Goal: Information Seeking & Learning: Learn about a topic

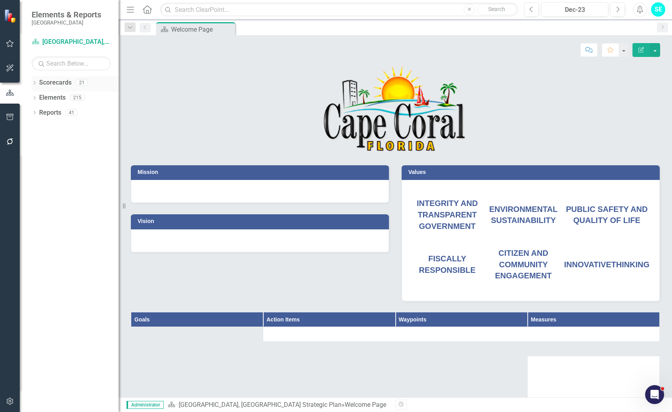
click at [34, 82] on icon "Dropdown" at bounding box center [35, 83] width 6 height 4
click at [70, 112] on link "[GEOGRAPHIC_DATA], [GEOGRAPHIC_DATA] Strategic Plan" at bounding box center [80, 112] width 75 height 9
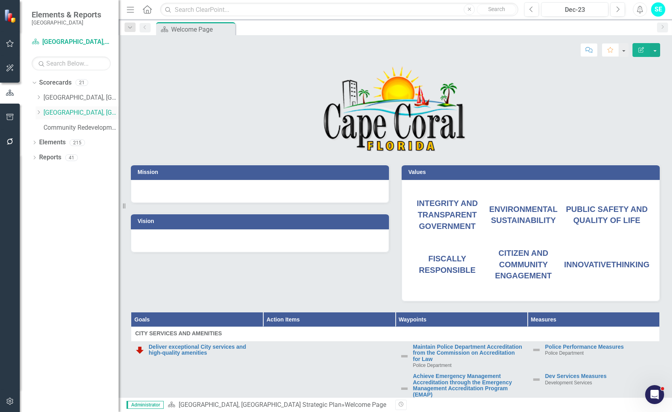
click at [38, 113] on icon "Dropdown" at bounding box center [39, 112] width 6 height 5
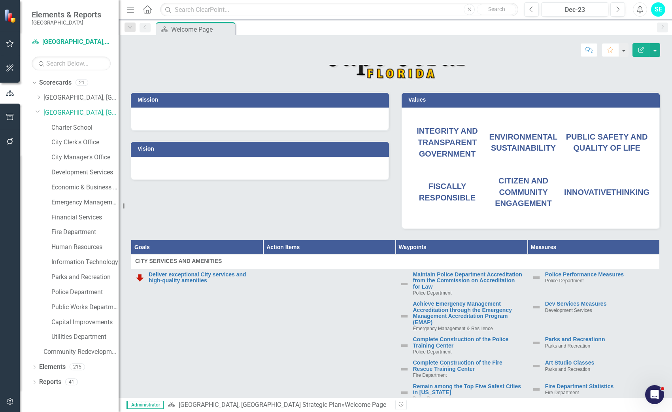
scroll to position [79, 0]
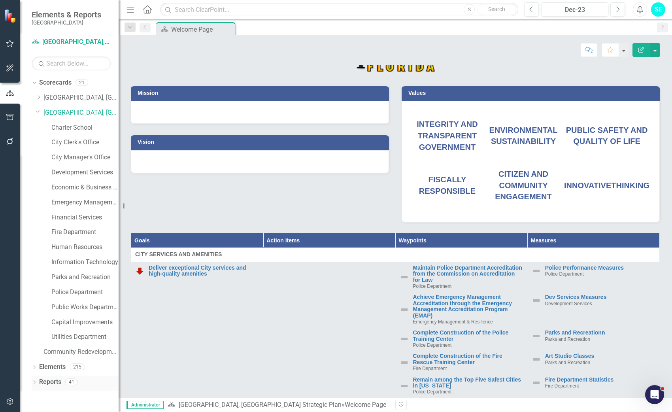
click at [36, 381] on icon "Dropdown" at bounding box center [35, 383] width 6 height 4
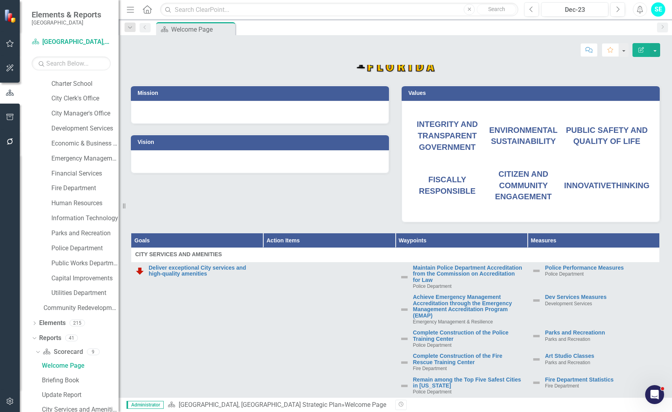
scroll to position [194, 0]
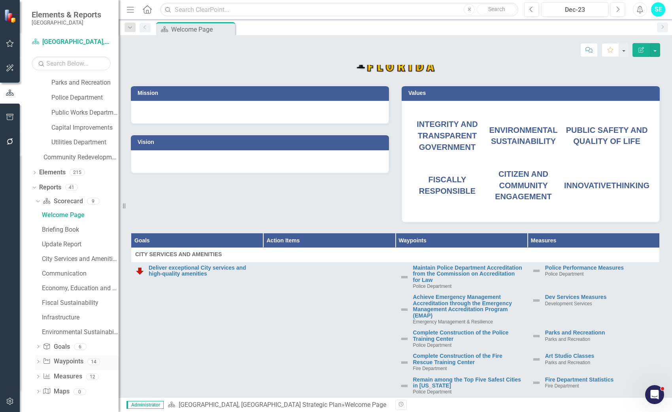
click at [38, 361] on icon "Dropdown" at bounding box center [38, 362] width 6 height 4
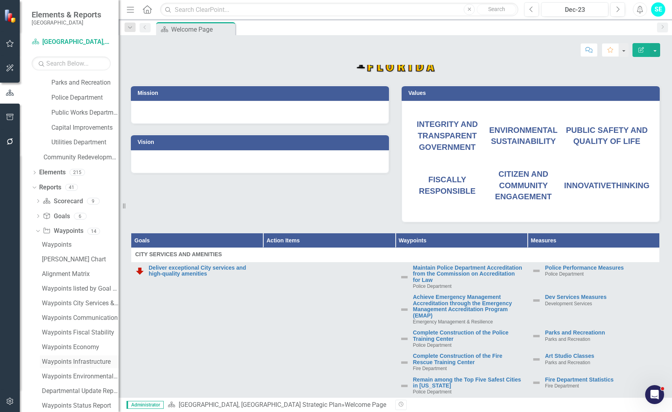
scroll to position [268, 0]
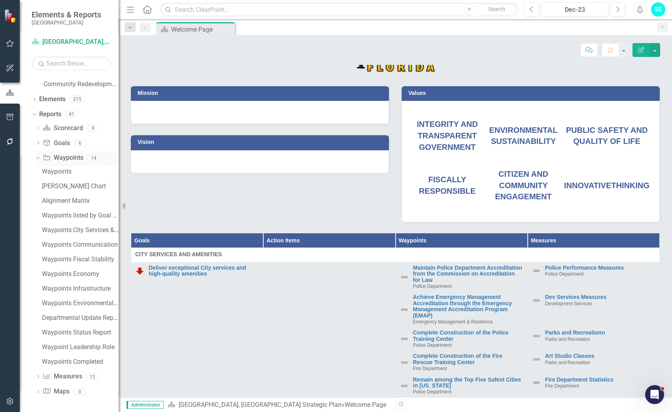
click at [35, 157] on icon "Dropdown" at bounding box center [37, 158] width 4 height 6
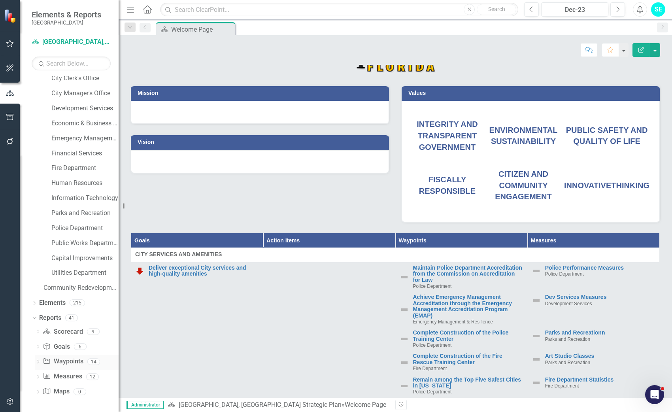
scroll to position [64, 0]
click at [37, 347] on icon "Dropdown" at bounding box center [38, 347] width 6 height 4
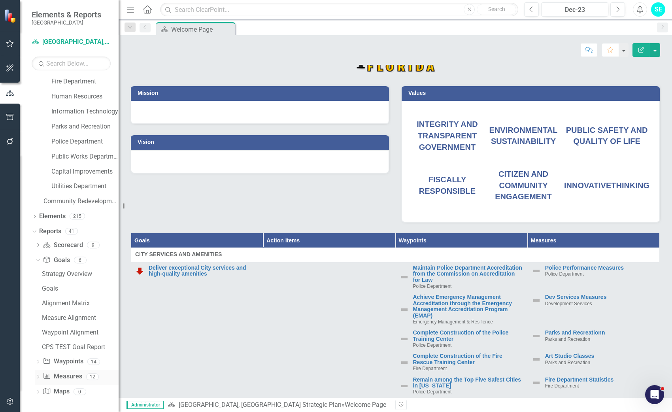
click at [39, 375] on icon "Dropdown" at bounding box center [38, 377] width 6 height 4
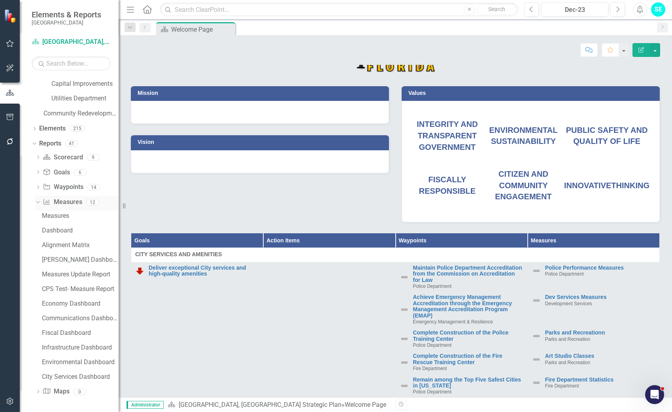
click at [38, 204] on icon "Dropdown" at bounding box center [37, 202] width 4 height 6
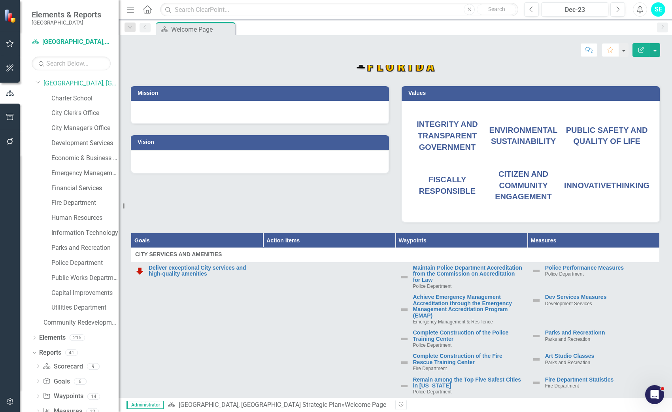
scroll to position [0, 0]
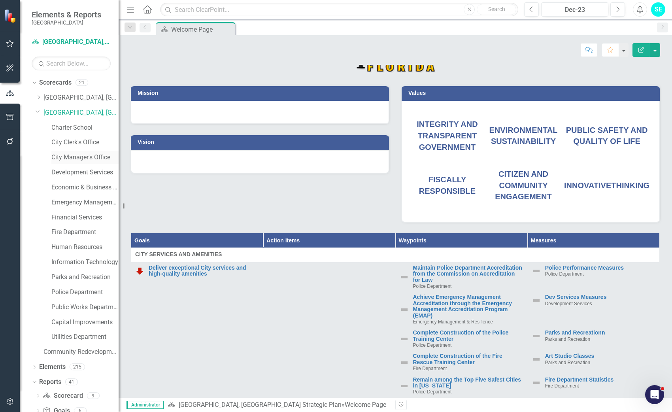
click at [80, 161] on link "City Manager's Office" at bounding box center [84, 157] width 67 height 9
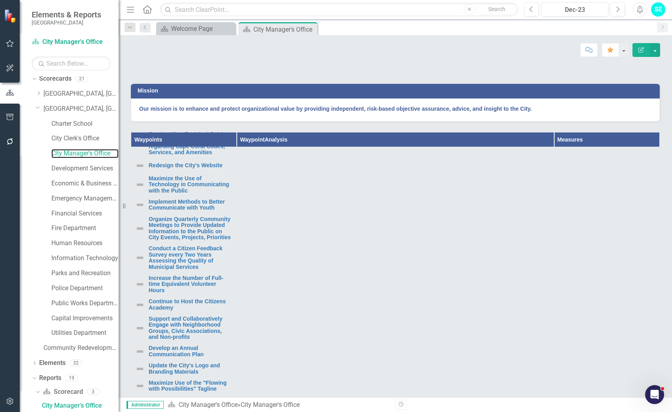
scroll to position [158, 0]
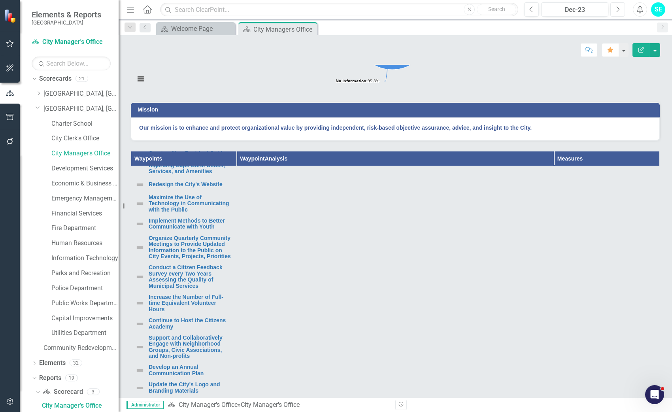
click at [619, 8] on icon "Next" at bounding box center [617, 9] width 4 height 7
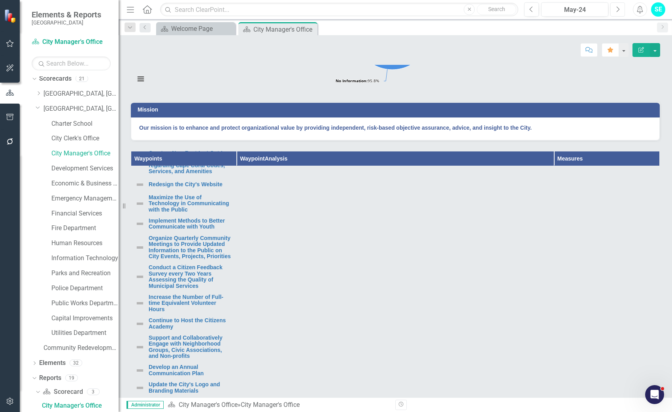
click at [619, 8] on icon "Next" at bounding box center [617, 9] width 4 height 7
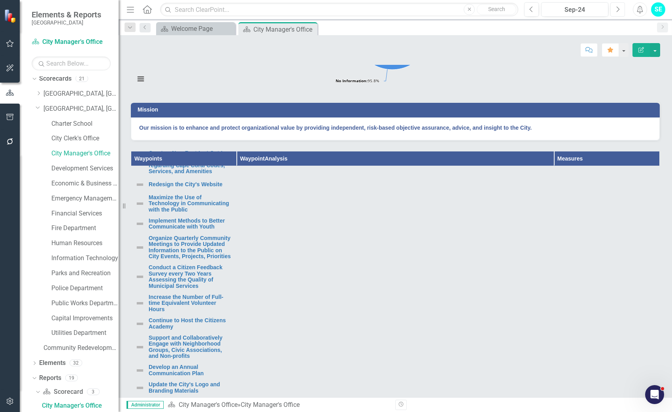
click at [619, 8] on icon "Next" at bounding box center [617, 9] width 4 height 7
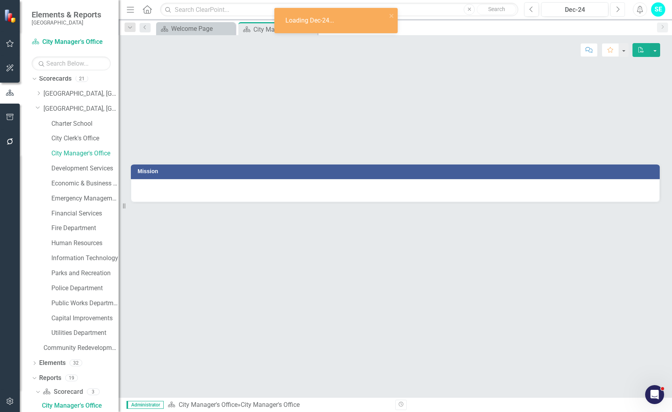
click at [619, 8] on icon "Next" at bounding box center [617, 9] width 4 height 7
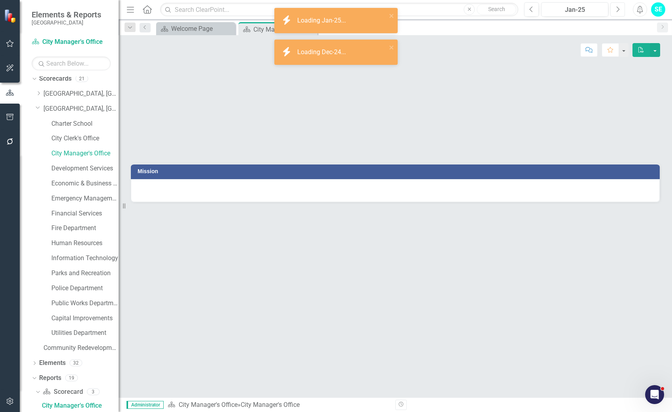
click at [619, 8] on icon "Next" at bounding box center [617, 9] width 4 height 7
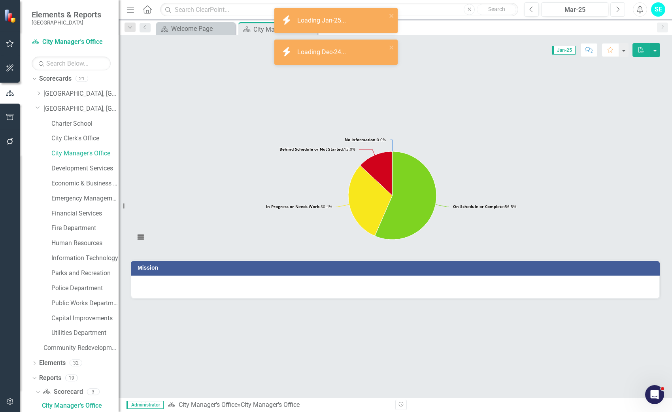
click at [619, 8] on icon "Next" at bounding box center [617, 9] width 4 height 7
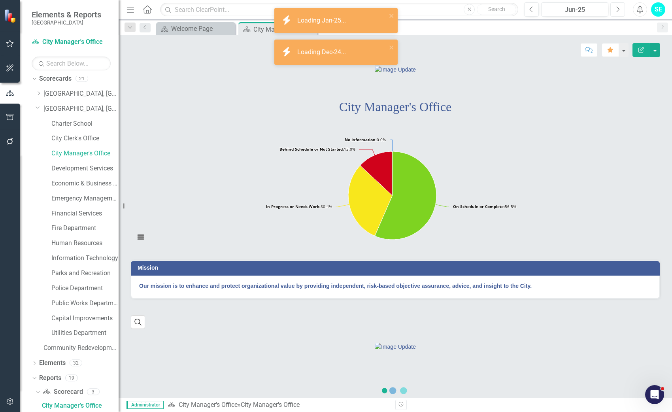
click at [619, 8] on icon "Next" at bounding box center [617, 9] width 4 height 7
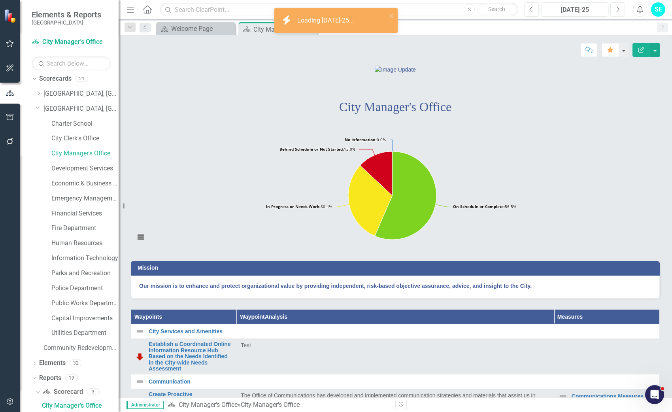
click at [619, 8] on icon "Next" at bounding box center [617, 9] width 4 height 7
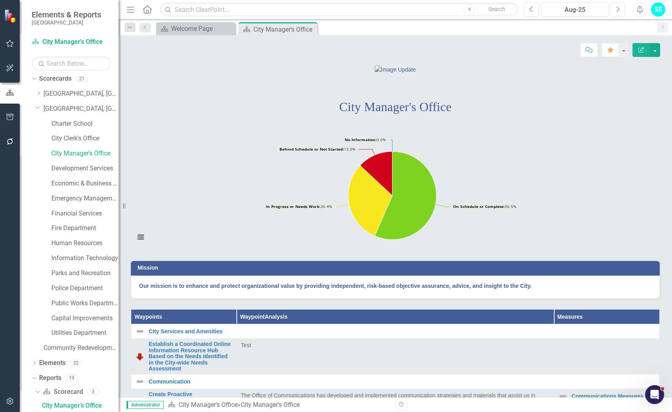
click at [619, 8] on icon "Next" at bounding box center [617, 9] width 4 height 7
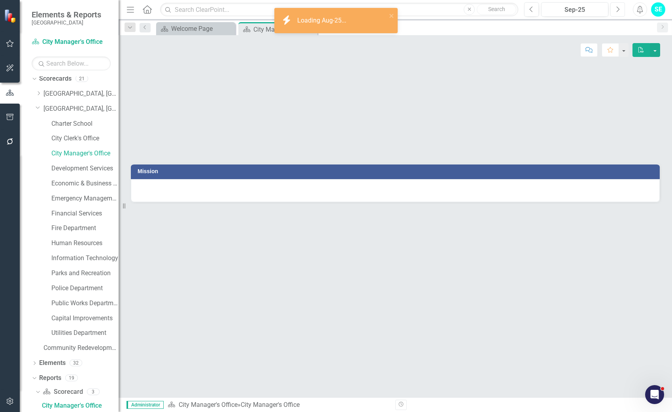
click at [619, 8] on icon "Next" at bounding box center [617, 9] width 4 height 7
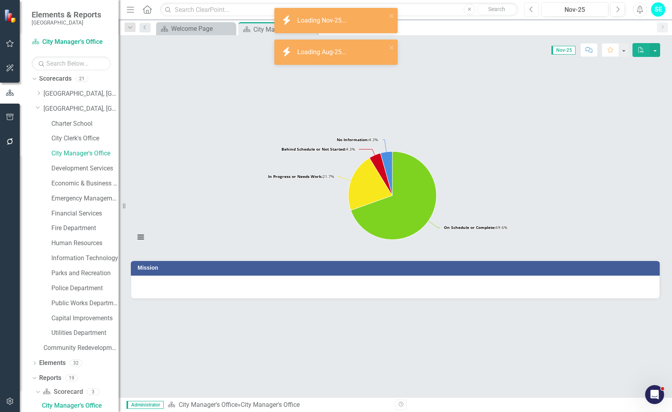
click at [529, 10] on icon "Previous" at bounding box center [531, 9] width 4 height 7
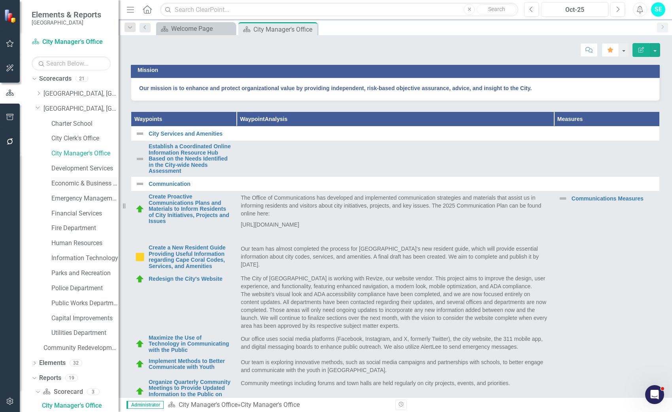
click at [92, 183] on link "Economic & Business Development" at bounding box center [84, 183] width 67 height 9
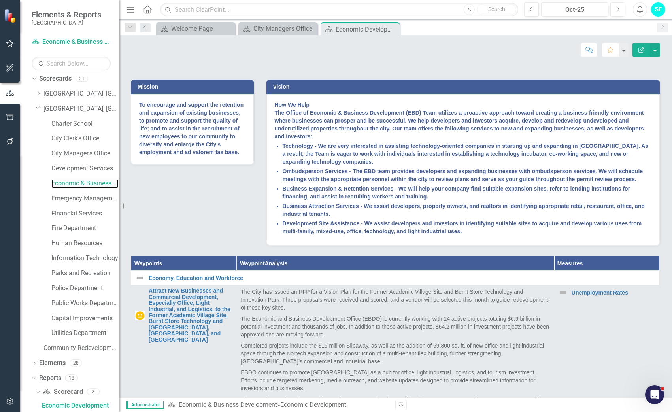
scroll to position [175, 0]
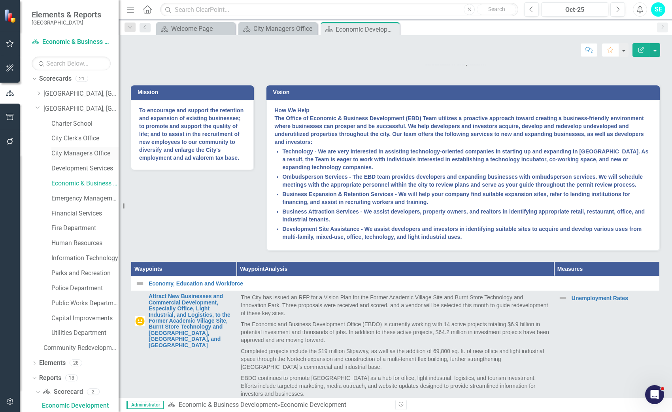
click at [64, 153] on link "City Manager's Office" at bounding box center [84, 153] width 67 height 9
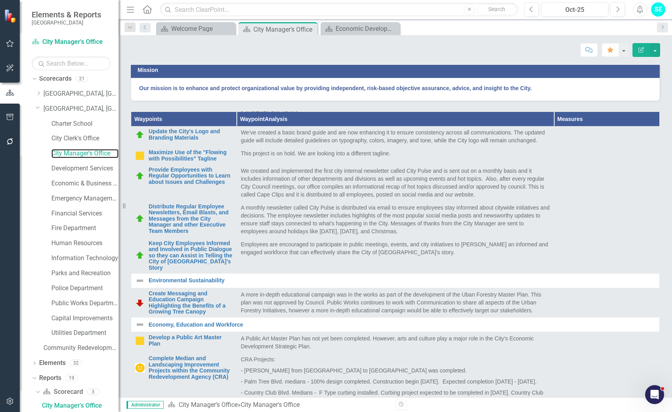
scroll to position [537, 0]
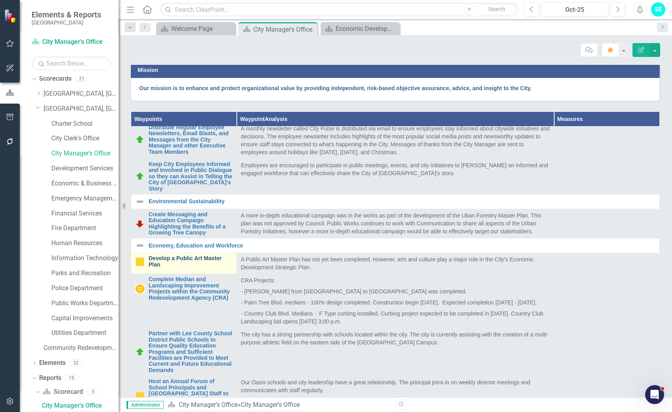
click at [193, 268] on link "Develop a Public Art Master Plan" at bounding box center [191, 261] width 84 height 12
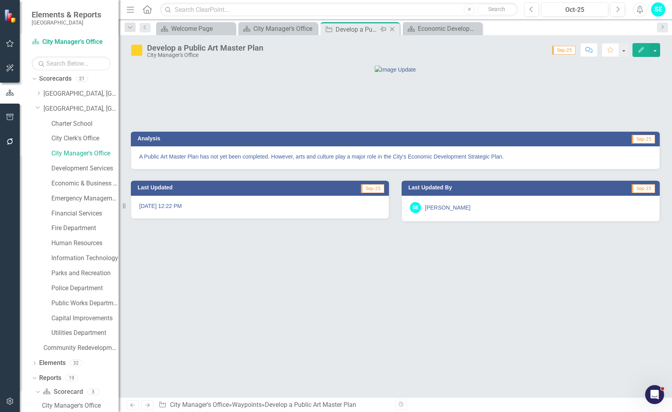
click at [392, 30] on icon at bounding box center [392, 29] width 4 height 4
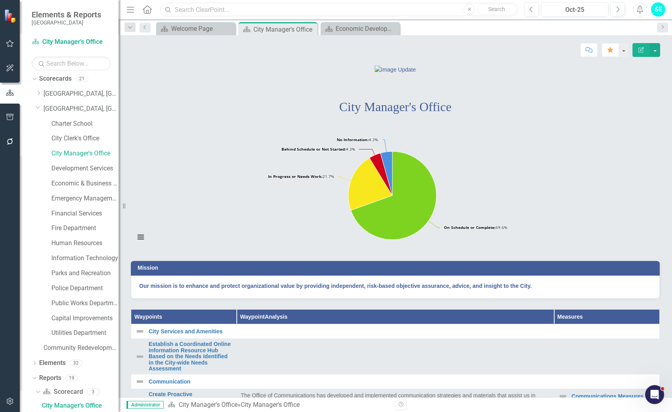
click at [240, 6] on input "text" at bounding box center [339, 10] width 358 height 14
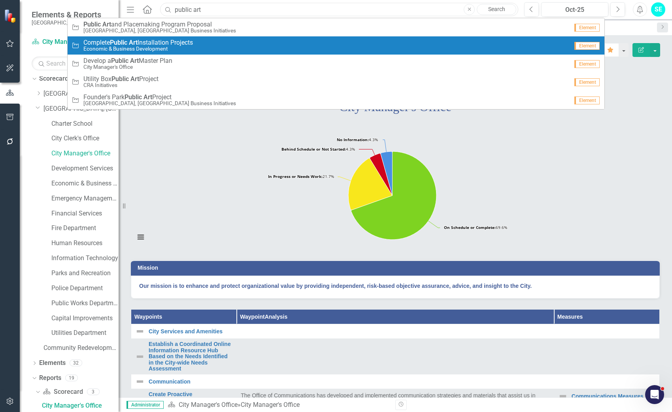
type input "public art"
click at [200, 46] on div "Waypoint Complete Public Art Installation Projects Economic & Business Developm…" at bounding box center [320, 45] width 497 height 13
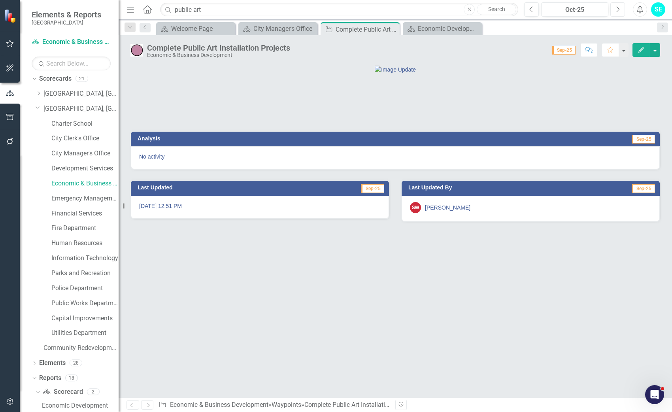
click at [621, 11] on button "Next" at bounding box center [617, 9] width 15 height 14
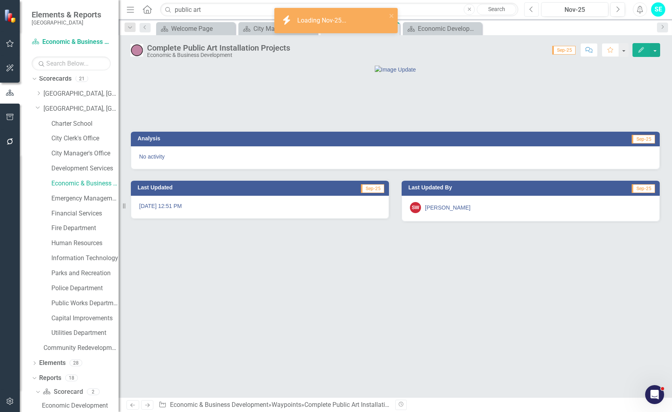
click at [533, 11] on icon "Previous" at bounding box center [531, 9] width 4 height 7
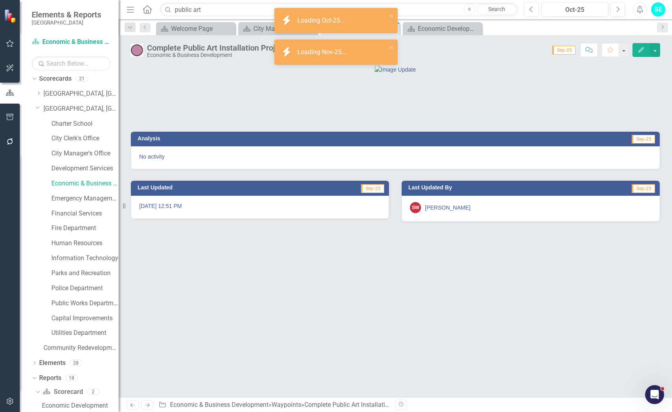
click at [533, 11] on icon "Previous" at bounding box center [531, 9] width 4 height 7
click at [531, 11] on icon "Previous" at bounding box center [531, 9] width 4 height 7
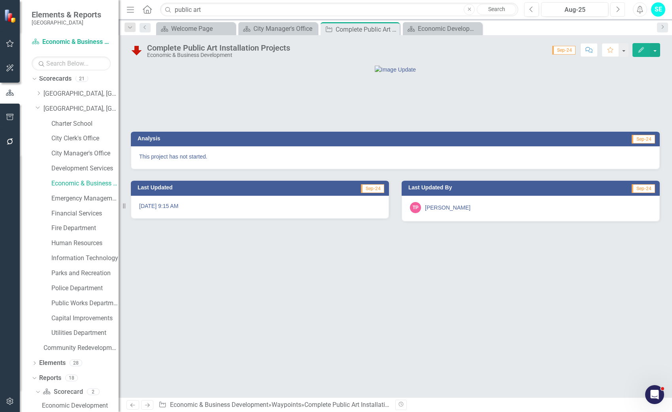
click at [613, 11] on button "Next" at bounding box center [617, 9] width 15 height 14
click at [394, 29] on icon "Close" at bounding box center [392, 29] width 8 height 6
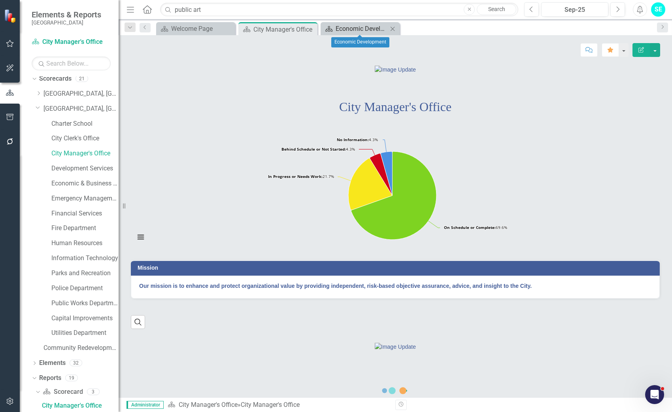
click at [365, 29] on div "Economic Development" at bounding box center [362, 29] width 52 height 10
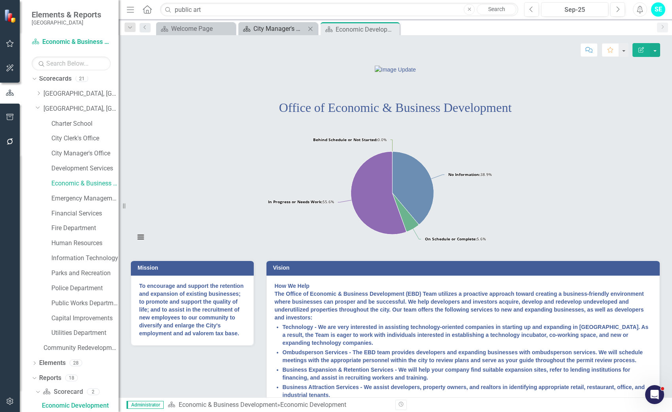
click at [271, 26] on div "City Manager's Office" at bounding box center [279, 29] width 52 height 10
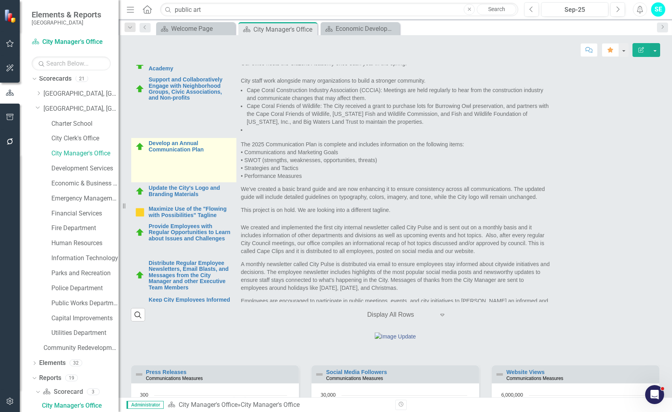
scroll to position [356, 0]
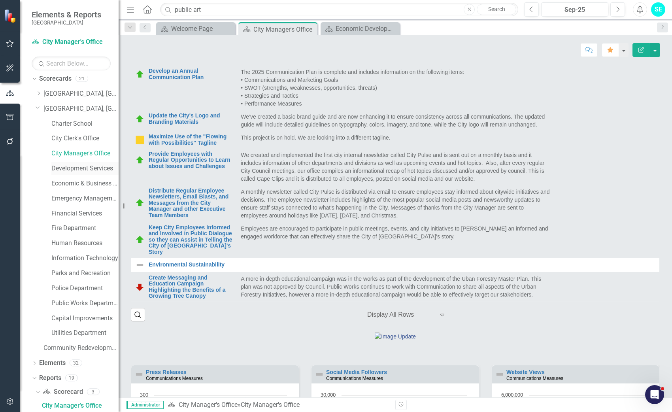
click at [75, 168] on link "Development Services" at bounding box center [84, 168] width 67 height 9
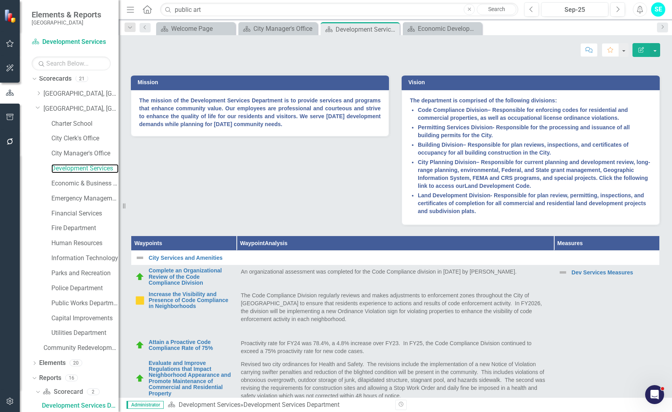
scroll to position [119, 0]
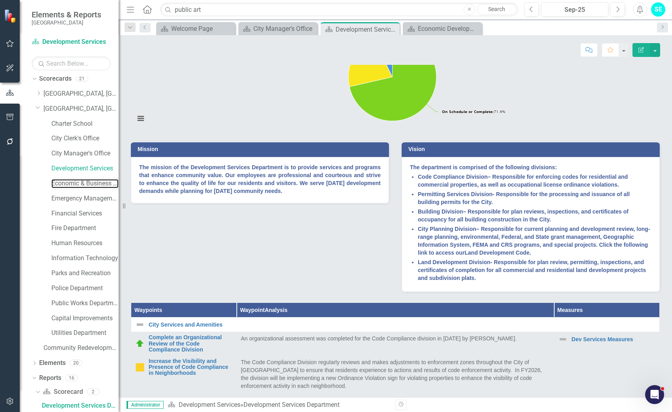
drag, startPoint x: 82, startPoint y: 184, endPoint x: 96, endPoint y: 177, distance: 15.9
click at [82, 184] on link "Economic & Business Development" at bounding box center [84, 183] width 67 height 9
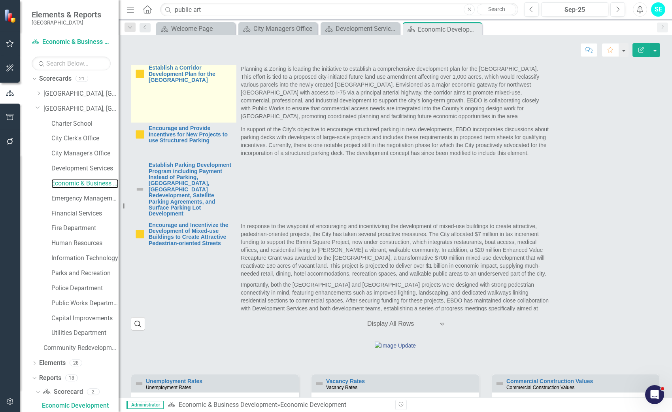
scroll to position [751, 0]
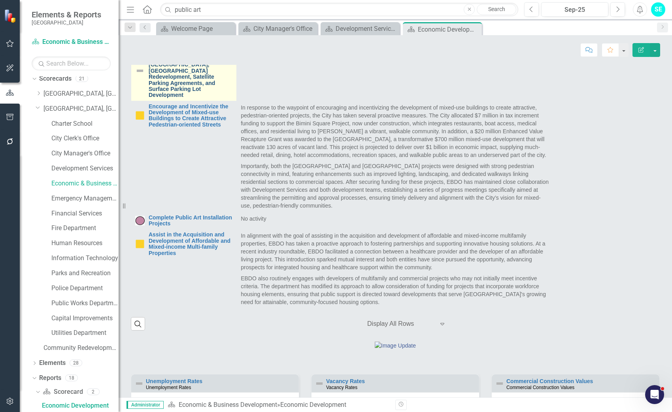
click at [205, 98] on link "Establish Parking Development Program including Payment Instead of Parking, [GE…" at bounding box center [191, 70] width 84 height 55
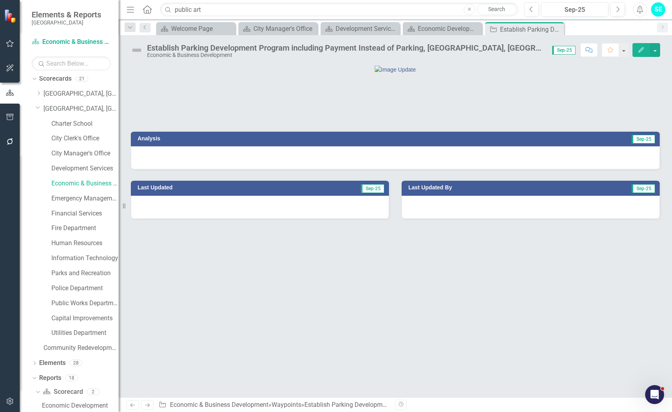
click at [223, 50] on div "Establish Parking Development Program including Payment Instead of Parking, [GE…" at bounding box center [345, 47] width 397 height 9
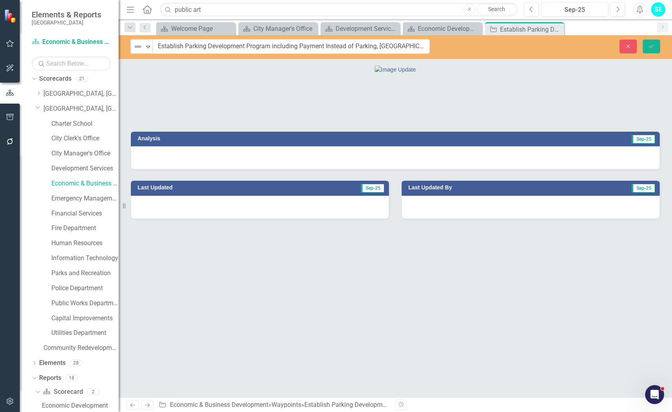
click at [223, 50] on input "Establish Parking Development Program including Payment Instead of Parking, [GE…" at bounding box center [291, 46] width 277 height 15
click at [625, 45] on icon "Close" at bounding box center [627, 46] width 7 height 6
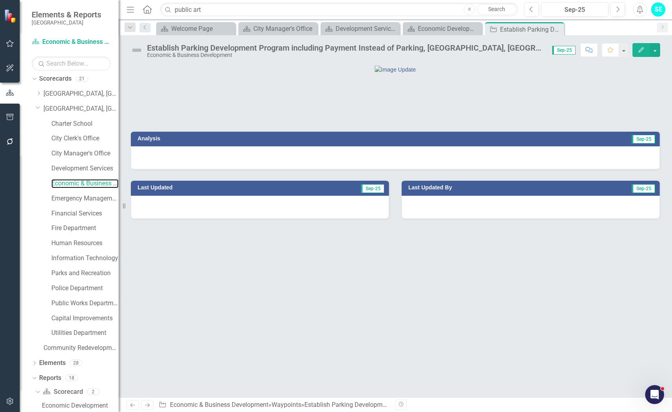
drag, startPoint x: 84, startPoint y: 185, endPoint x: 86, endPoint y: 191, distance: 5.8
click at [84, 185] on link "Economic & Business Development" at bounding box center [84, 183] width 67 height 9
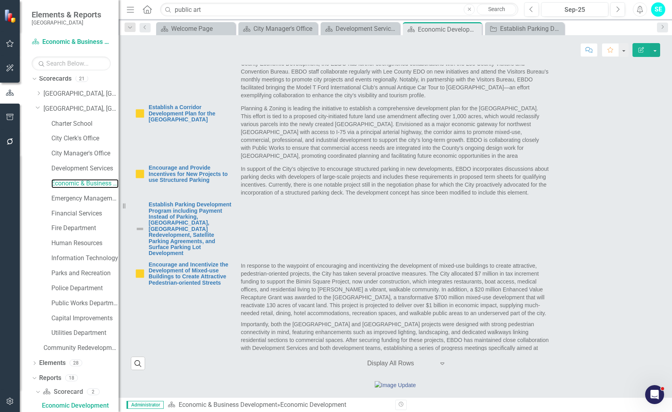
scroll to position [751, 0]
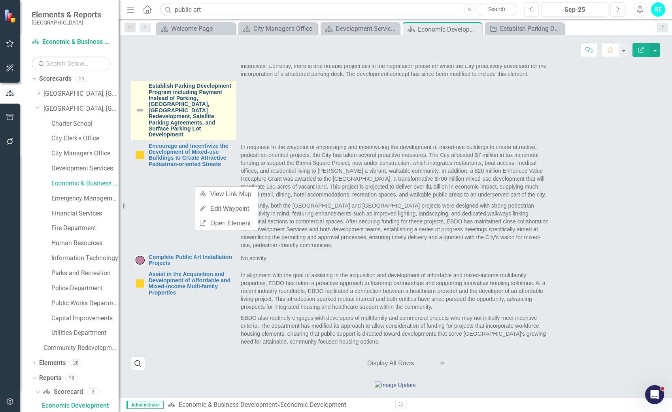
drag, startPoint x: 145, startPoint y: 142, endPoint x: 177, endPoint y: 164, distance: 38.8
click at [173, 138] on div "Establish Parking Development Program including Payment Instead of Parking, [GE…" at bounding box center [183, 110] width 97 height 55
